Goal: Navigation & Orientation: Find specific page/section

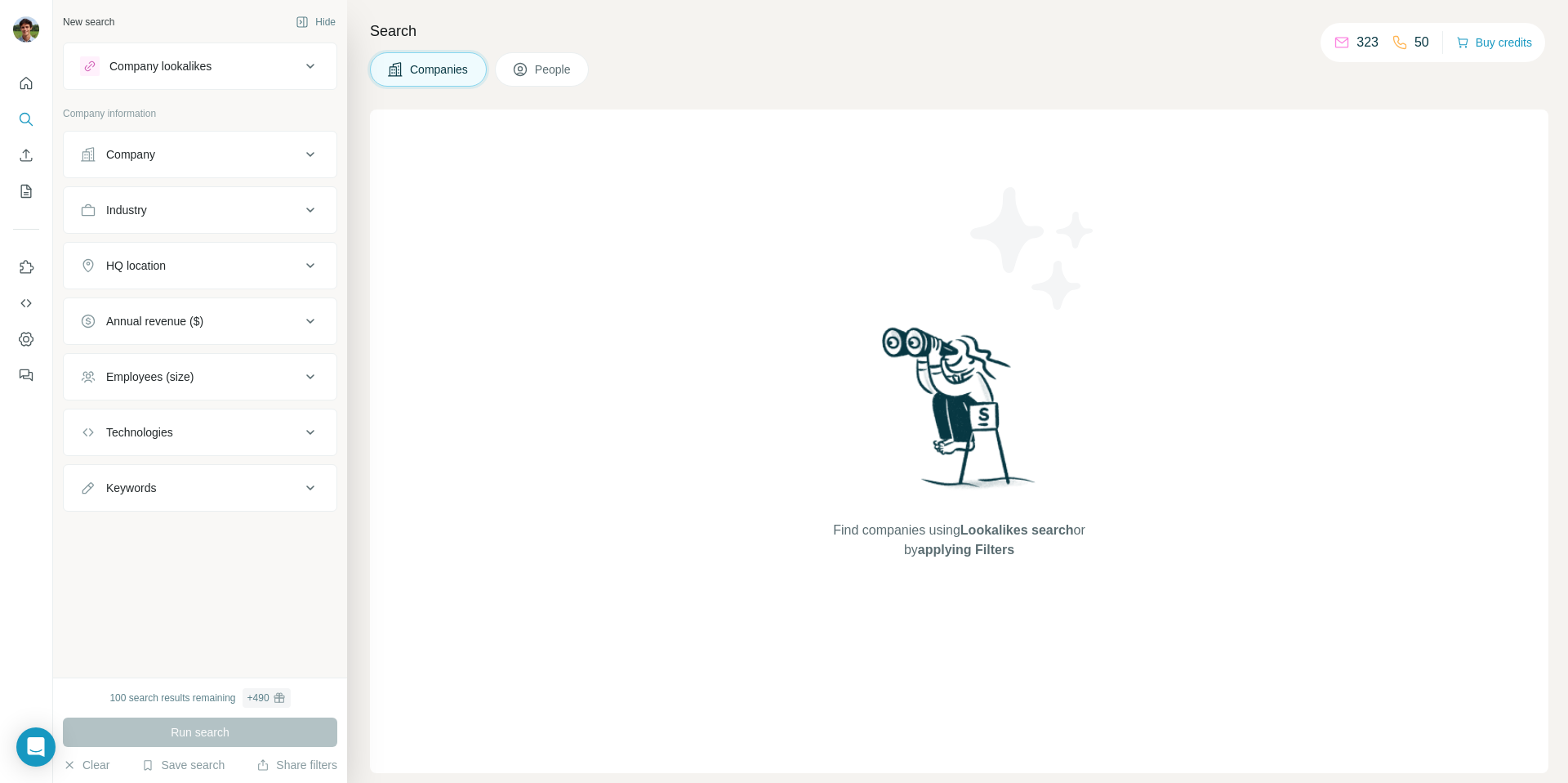
click at [171, 651] on div "New search Hide Company lookalikes Company information Company Industry HQ loca…" at bounding box center [200, 338] width 294 height 678
click at [31, 338] on icon "Dashboard" at bounding box center [26, 339] width 16 height 16
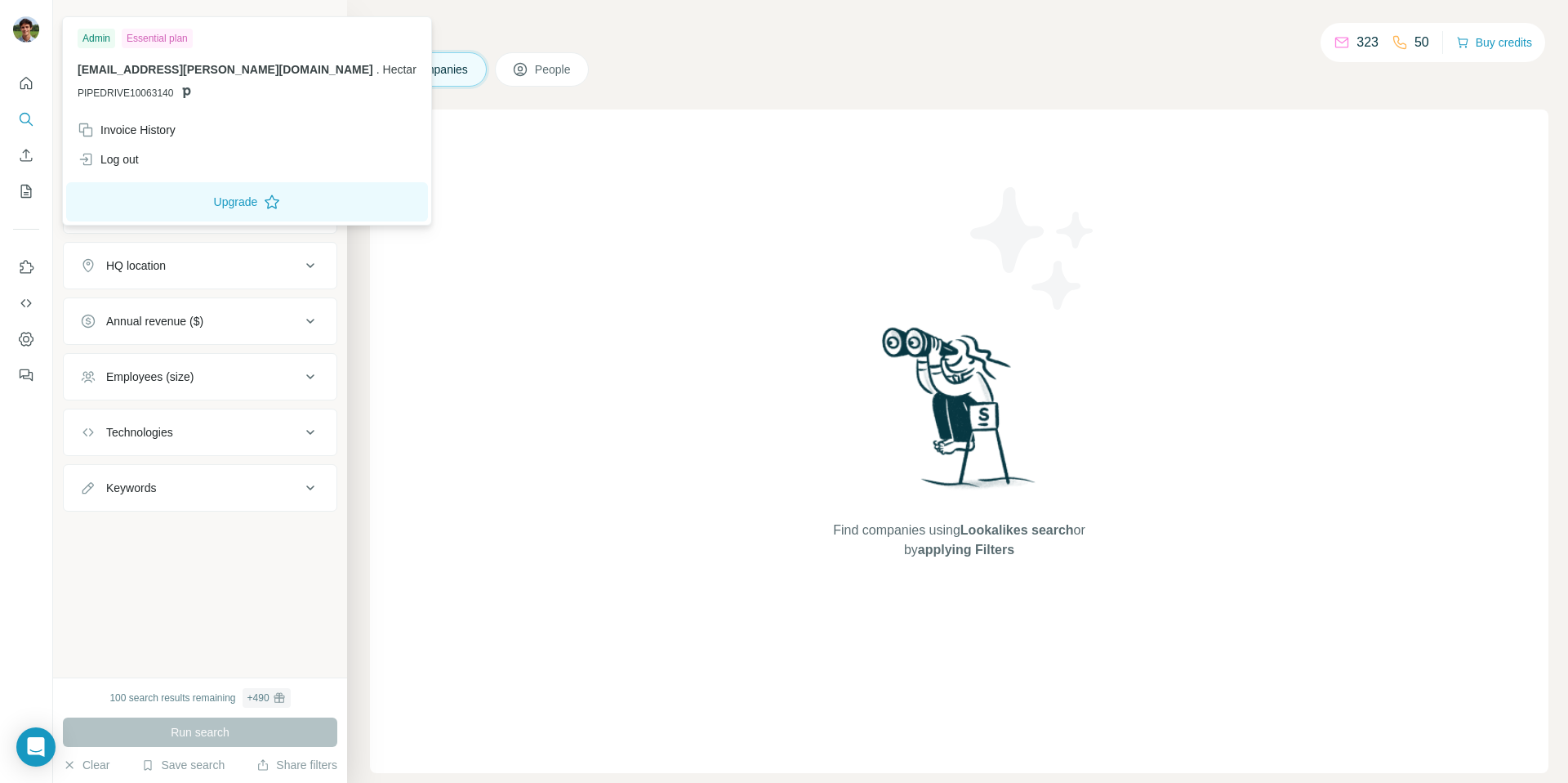
click at [36, 15] on div at bounding box center [29, 32] width 47 height 54
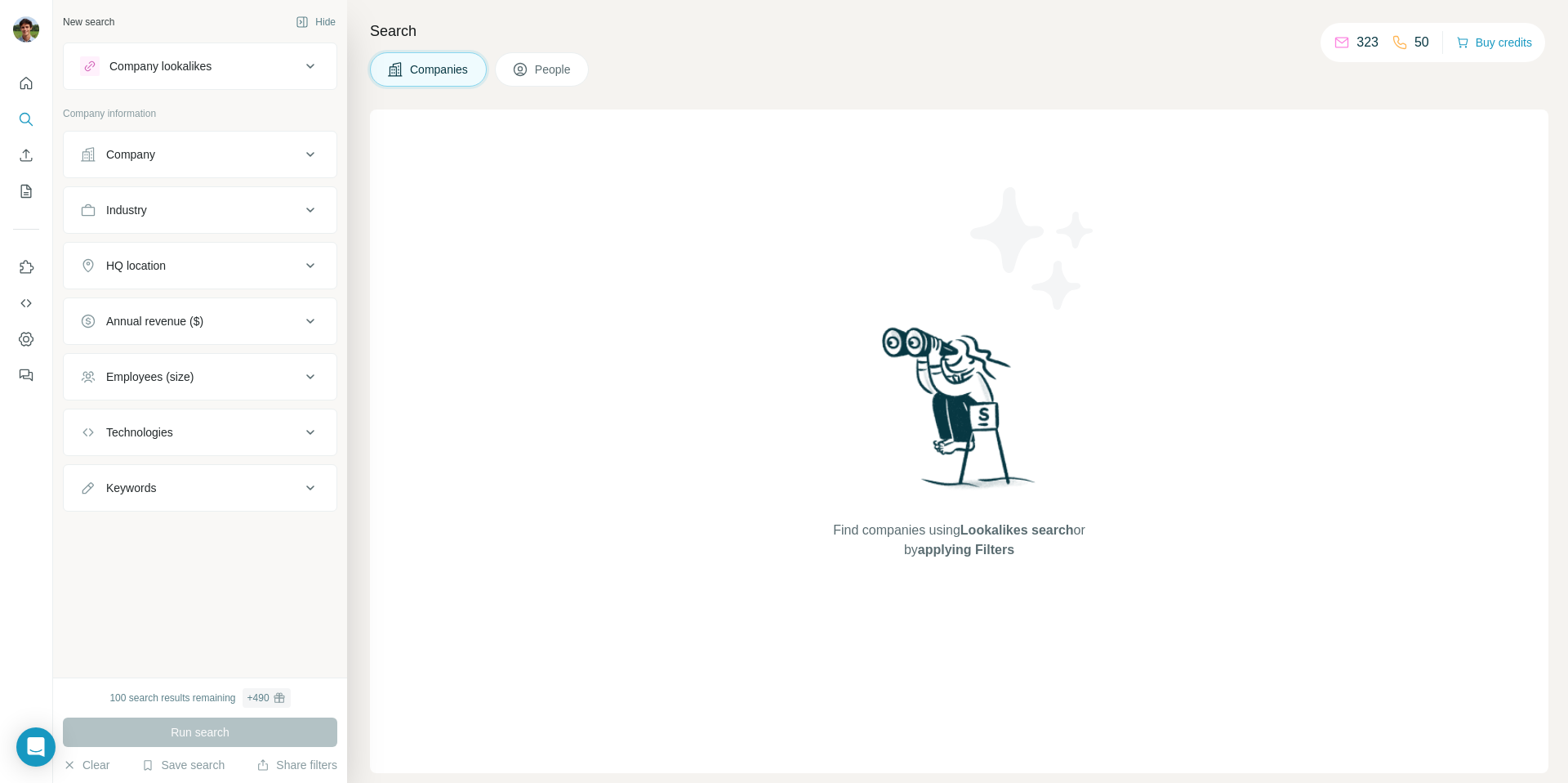
click at [34, 24] on img at bounding box center [26, 29] width 26 height 26
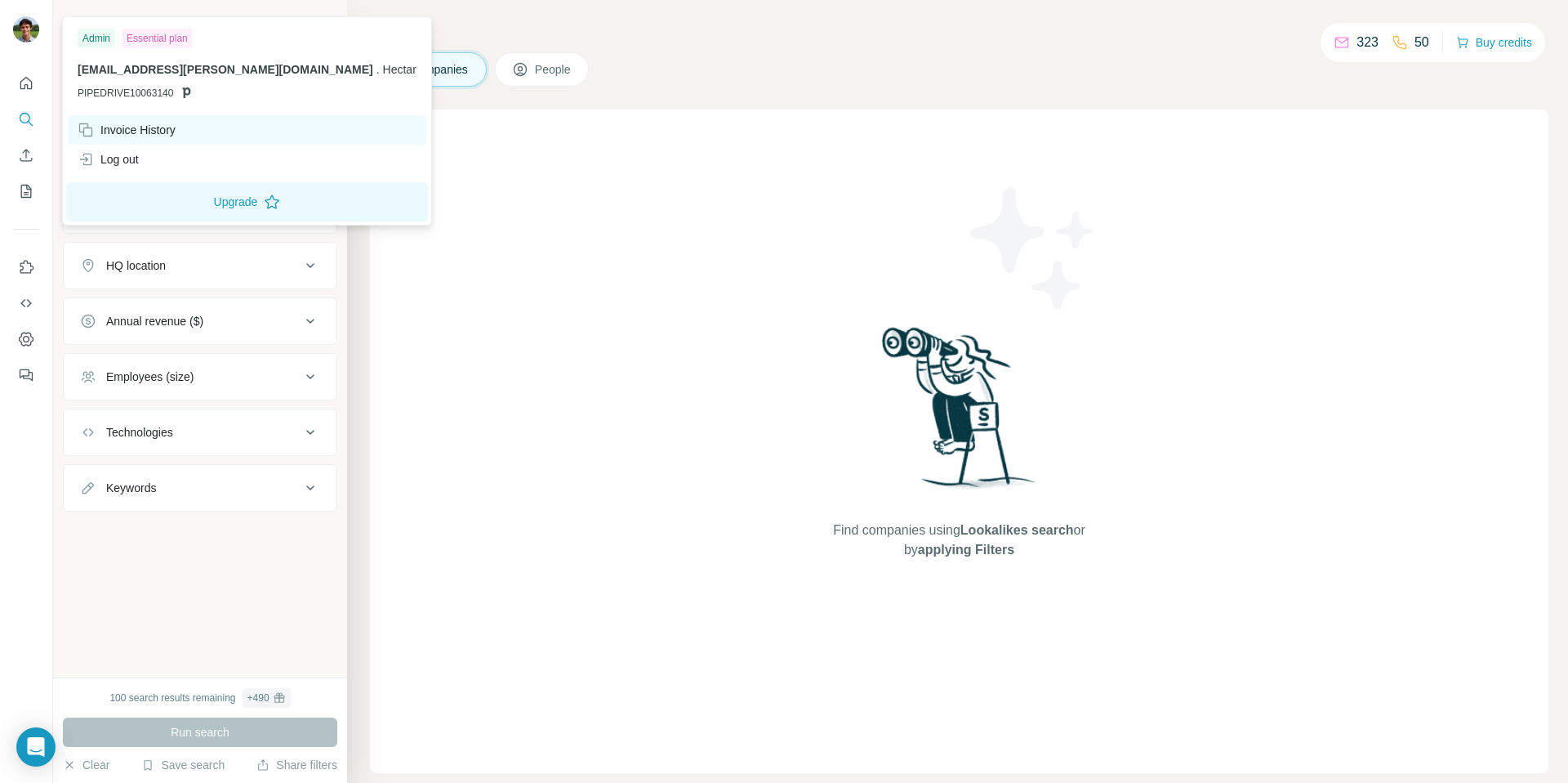
click at [181, 141] on div "Invoice History" at bounding box center [247, 130] width 359 height 29
click at [16, 26] on img at bounding box center [26, 29] width 26 height 26
click at [129, 620] on div "New search Hide Company lookalikes Company information Company Industry HQ loca…" at bounding box center [200, 338] width 294 height 678
click at [31, 92] on button "Quick start" at bounding box center [26, 83] width 26 height 29
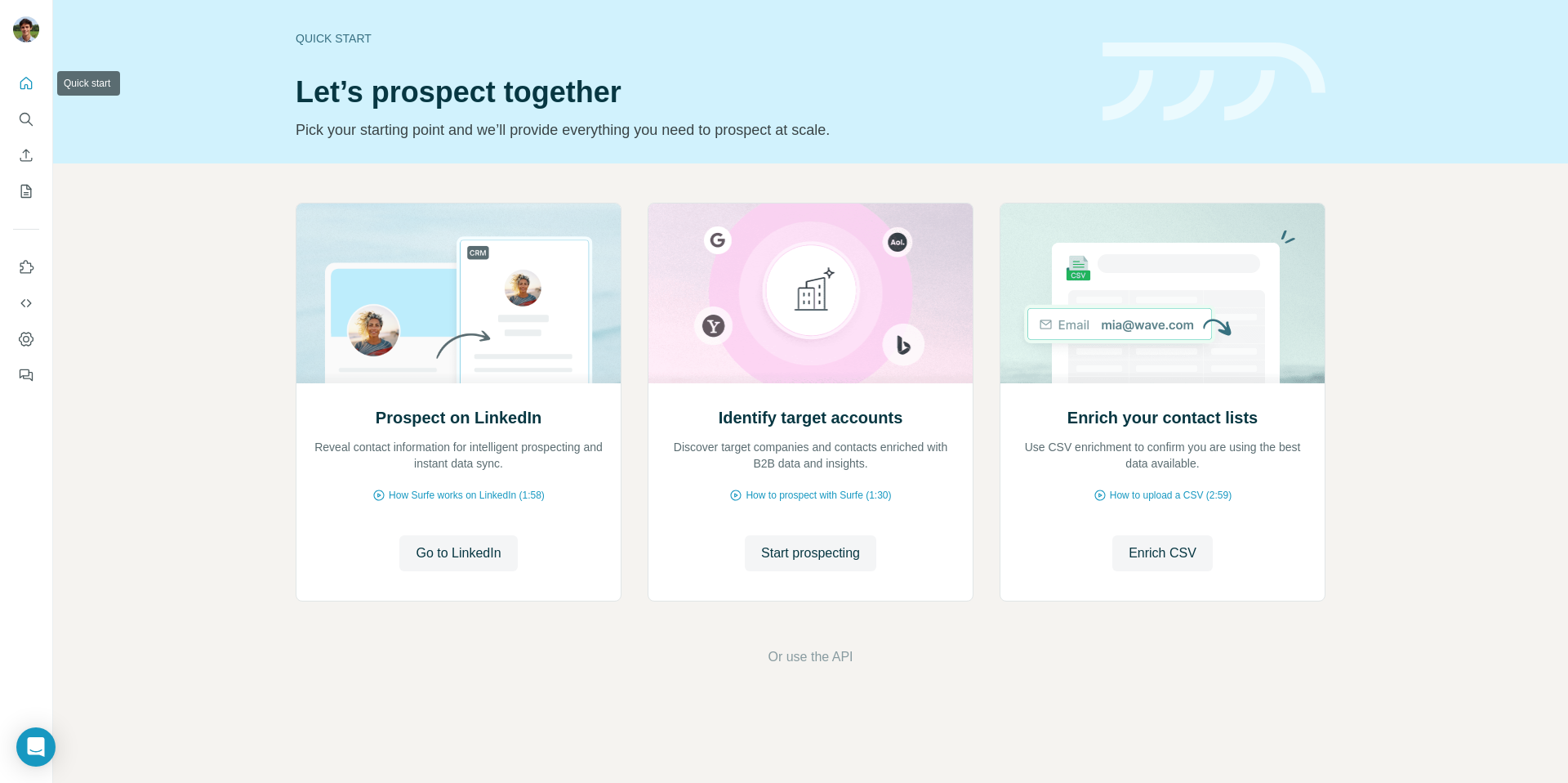
click at [27, 87] on icon "Quick start" at bounding box center [26, 83] width 12 height 12
click at [16, 342] on button "Dashboard" at bounding box center [26, 339] width 26 height 29
